Goal: Navigation & Orientation: Find specific page/section

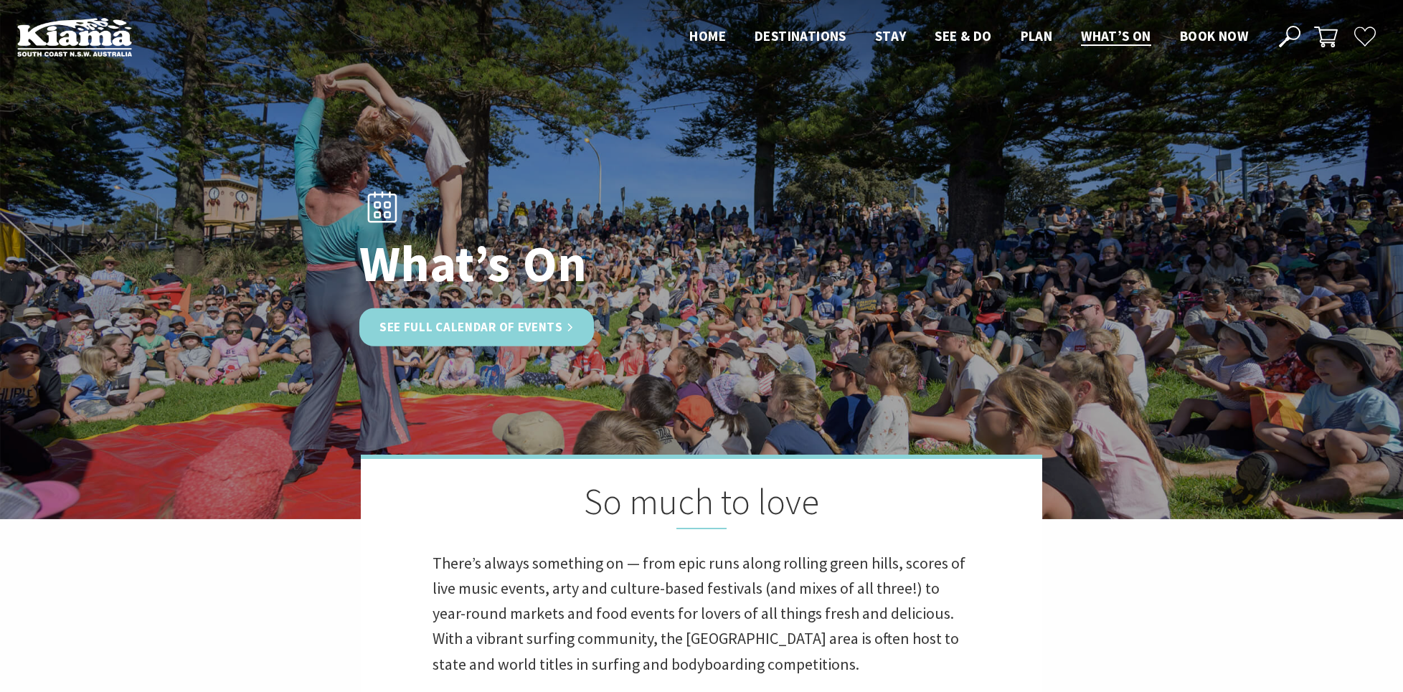
click at [418, 339] on link "See Full Calendar of Events" at bounding box center [476, 327] width 235 height 38
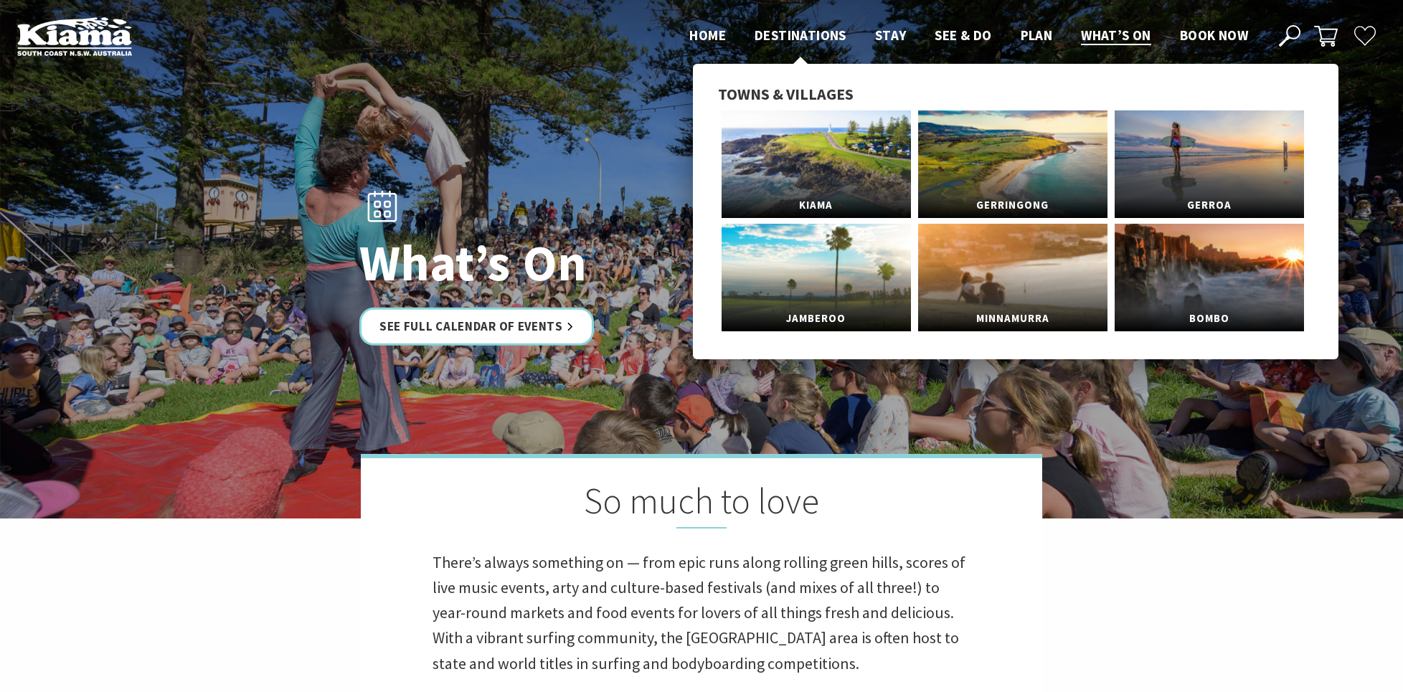
click at [826, 38] on span "Destinations" at bounding box center [801, 35] width 92 height 17
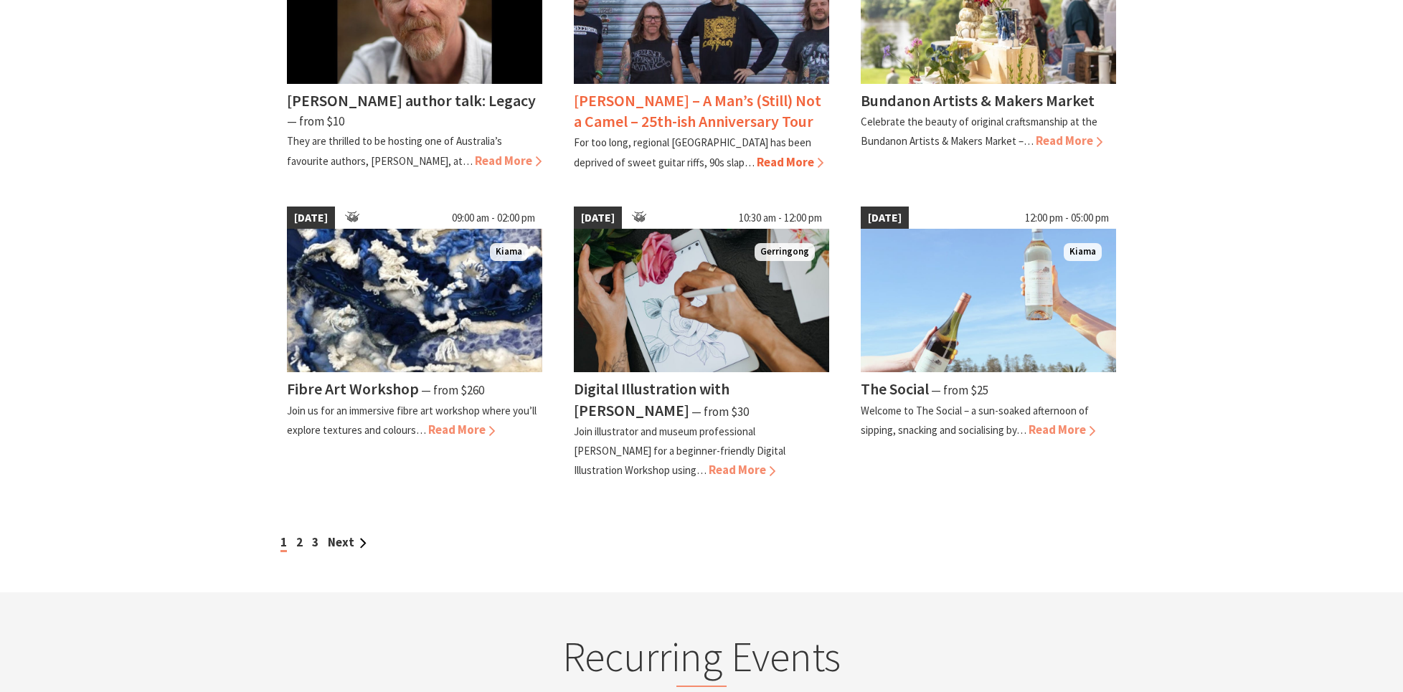
scroll to position [1127, 0]
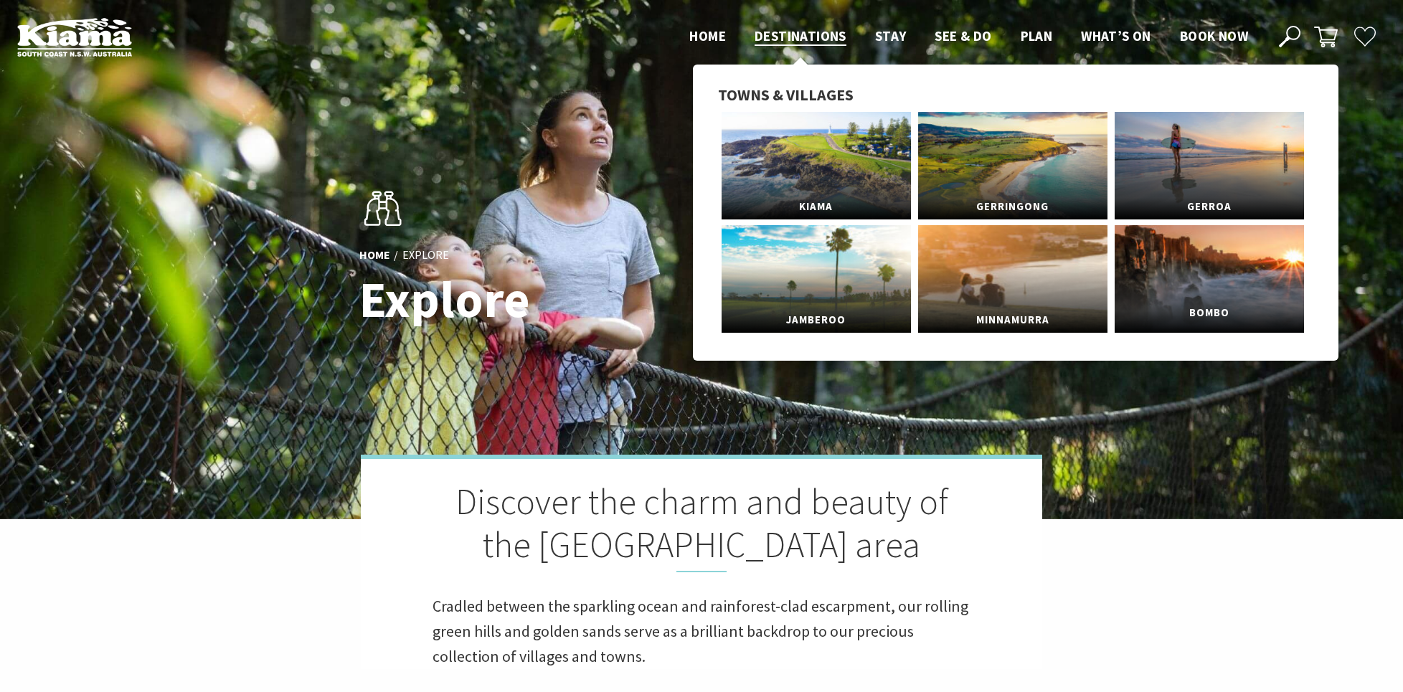
click at [1217, 264] on link "Bombo" at bounding box center [1209, 279] width 189 height 108
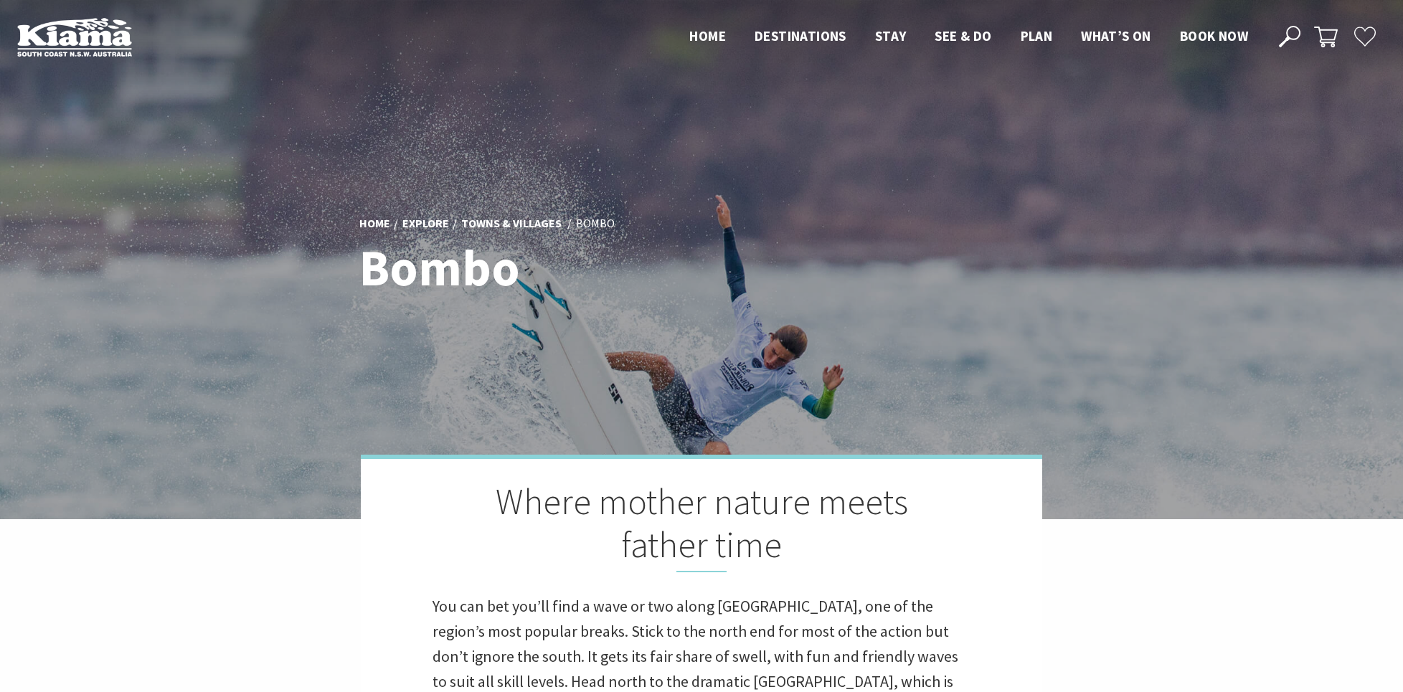
scroll to position [663, 0]
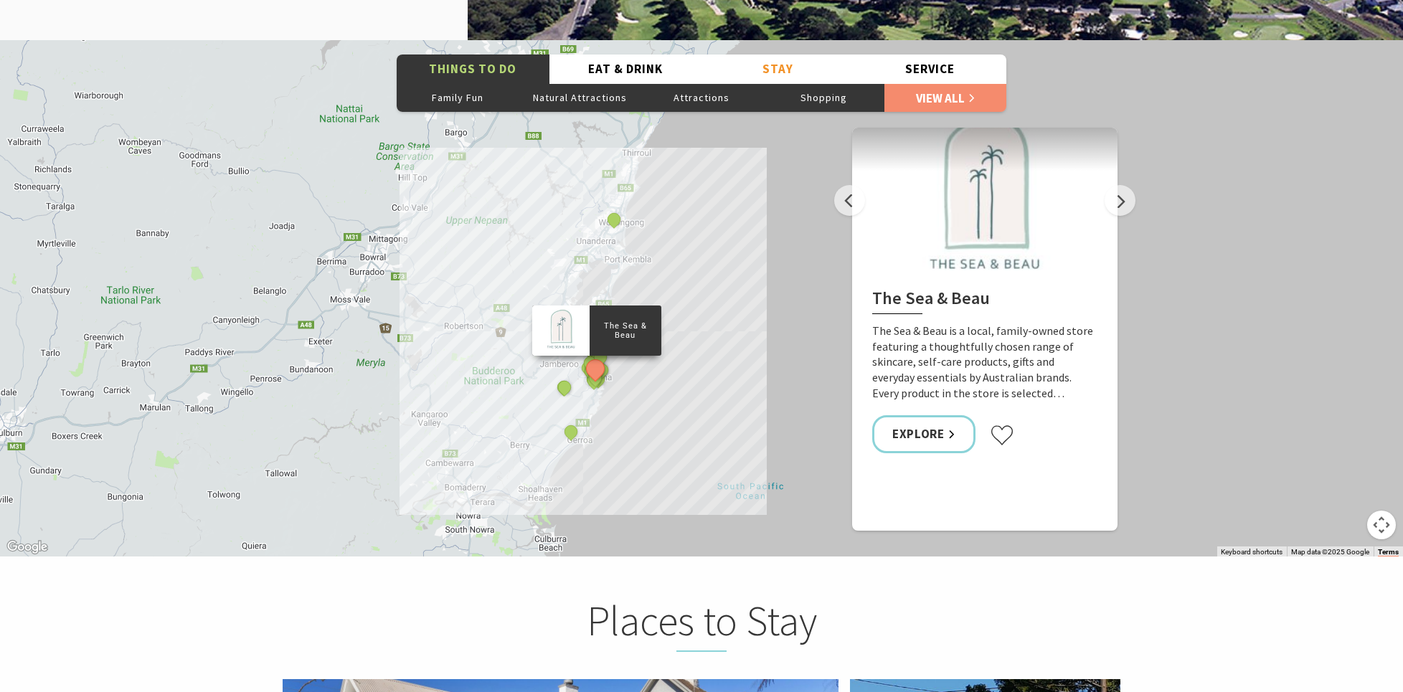
scroll to position [2062, 0]
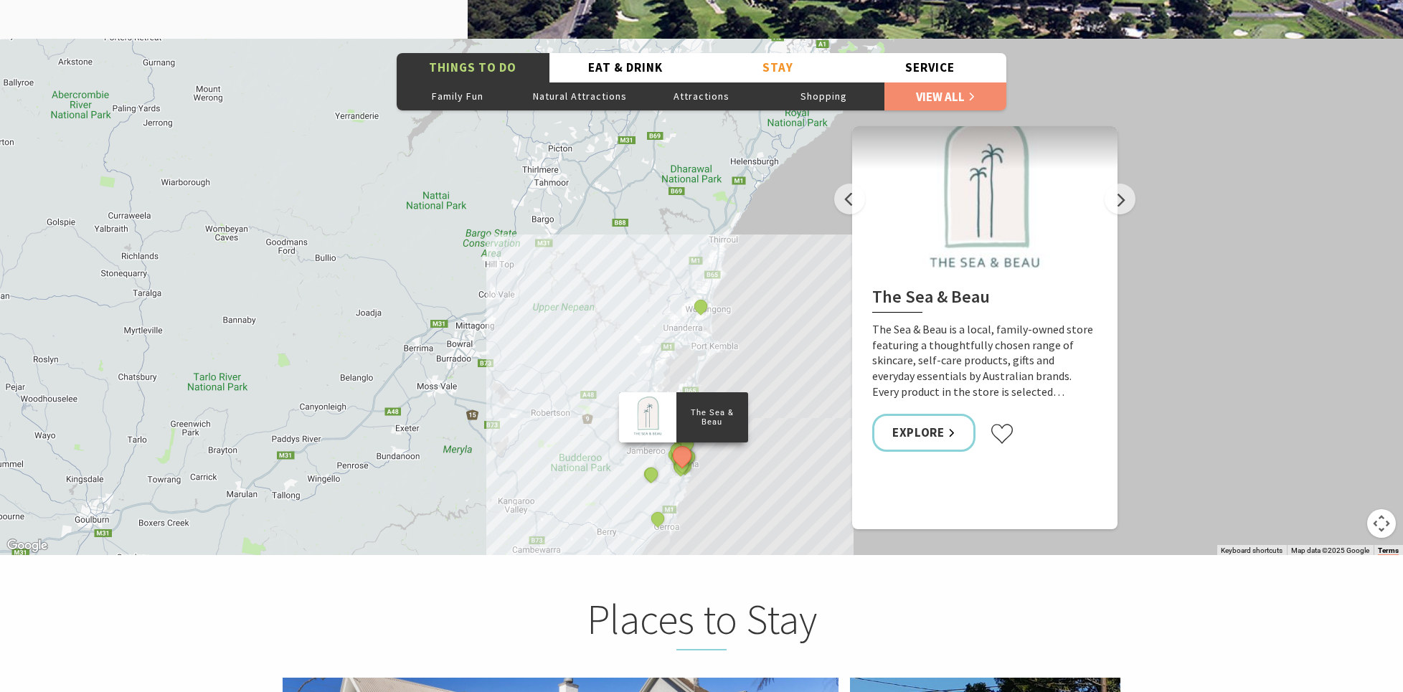
drag, startPoint x: 486, startPoint y: 235, endPoint x: 573, endPoint y: 325, distance: 124.8
click at [573, 325] on div "The Sea & Beau Hoddles Track, Kiama Kiama Ceramic Art Studio - Teaching and Mak…" at bounding box center [701, 297] width 1403 height 516
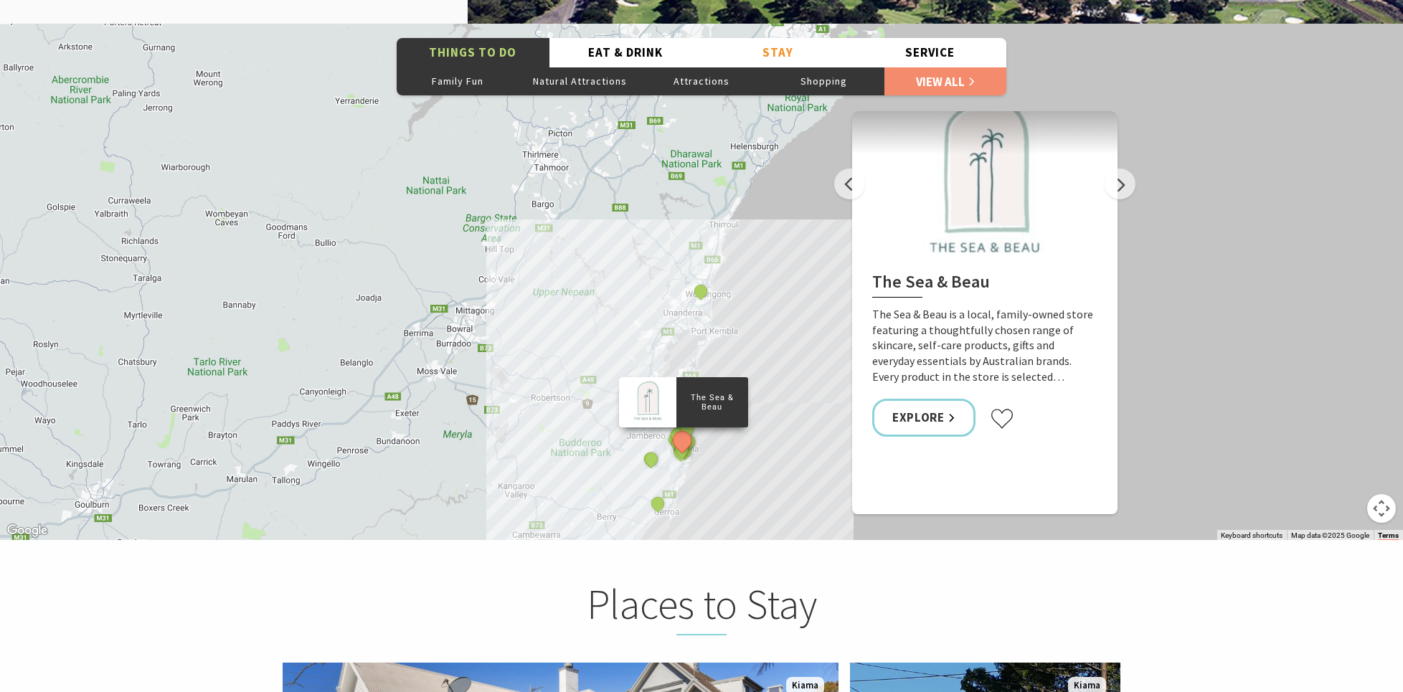
scroll to position [2084, 0]
